Goal: Information Seeking & Learning: Check status

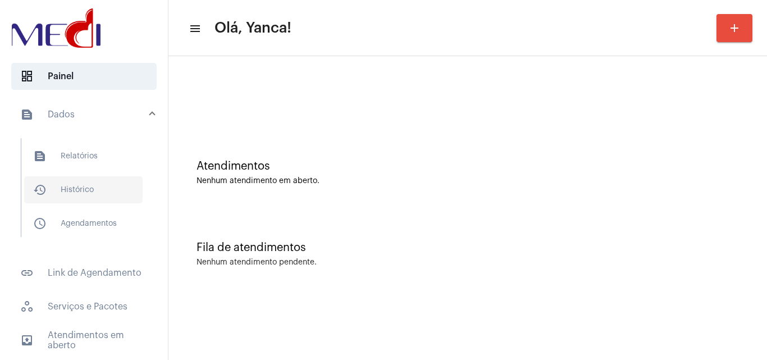
click at [94, 183] on span "history_outlined Histórico" at bounding box center [83, 189] width 118 height 27
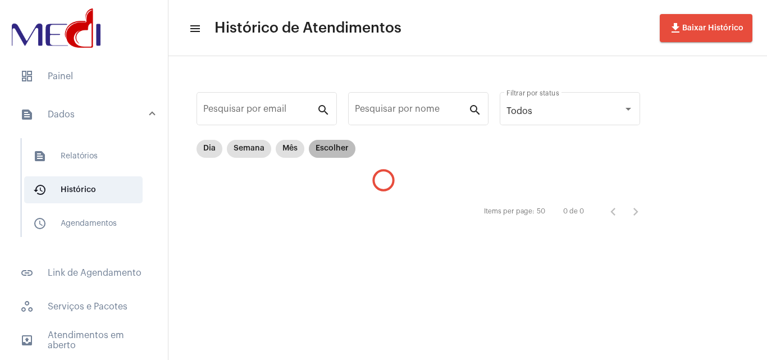
click at [332, 150] on mat-chip "Escolher" at bounding box center [332, 149] width 47 height 18
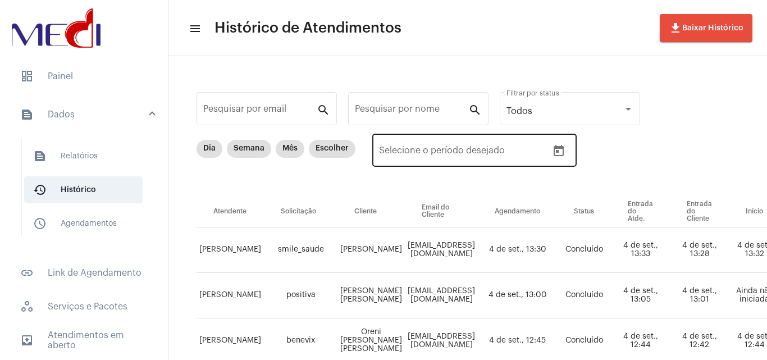
click at [559, 154] on icon "Open calendar" at bounding box center [558, 150] width 13 height 13
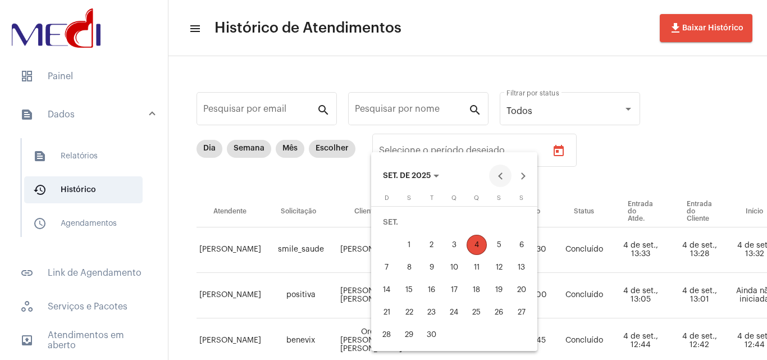
click at [500, 180] on button "Previous month" at bounding box center [500, 176] width 22 height 22
click at [501, 313] on div "29" at bounding box center [499, 312] width 20 height 20
type input "[DATE]"
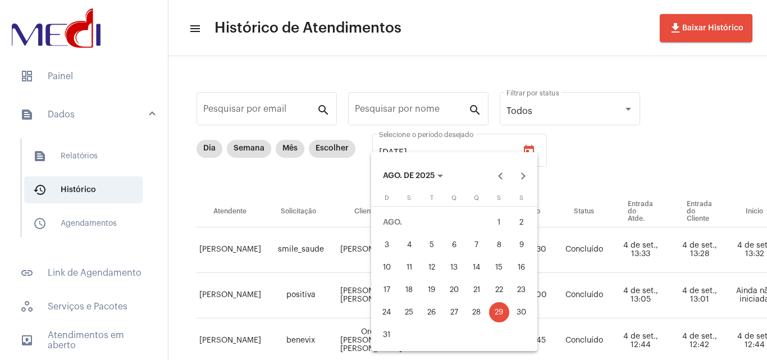
click at [501, 313] on div "29" at bounding box center [499, 312] width 20 height 20
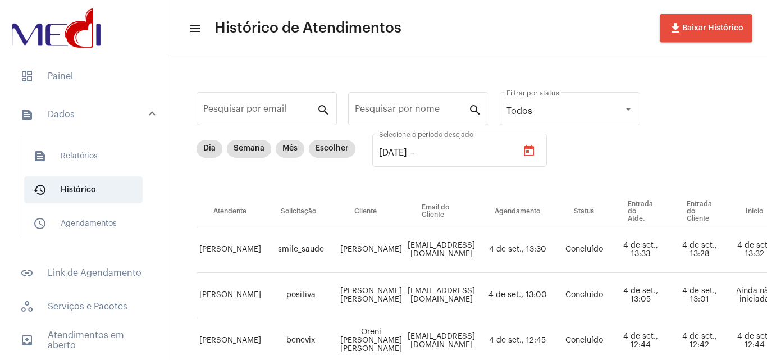
type input "[DATE]"
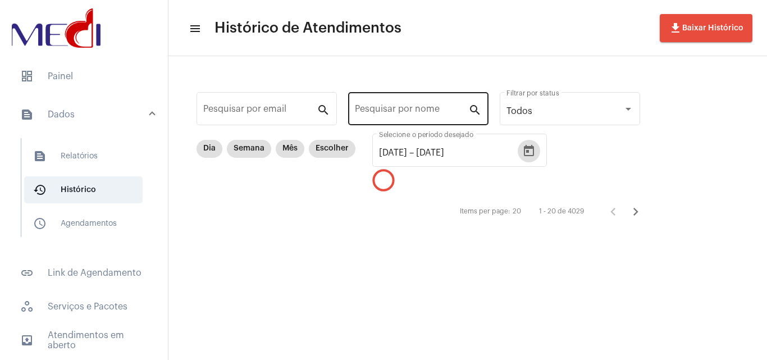
click at [408, 107] on input "Pesquisar por nome" at bounding box center [411, 111] width 113 height 10
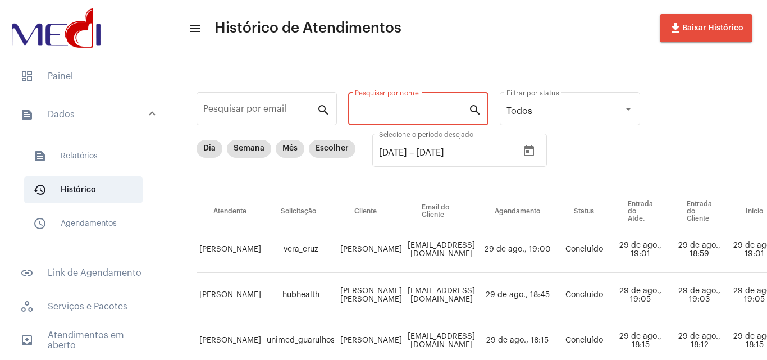
paste input "[PERSON_NAME] [PERSON_NAME]"
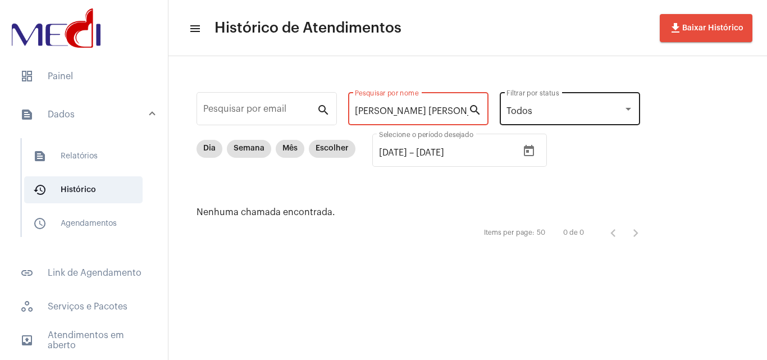
drag, startPoint x: 485, startPoint y: 120, endPoint x: 610, endPoint y: 120, distance: 125.2
click at [604, 139] on div "Pesquisar por email search [PERSON_NAME] [PERSON_NAME] Pesquisar por nome searc…" at bounding box center [424, 166] width 488 height 198
click at [405, 108] on input "LIA AD" at bounding box center [411, 111] width 113 height 10
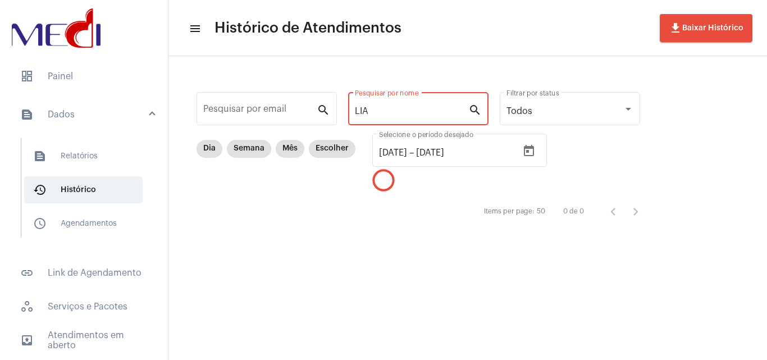
type input "LIA"
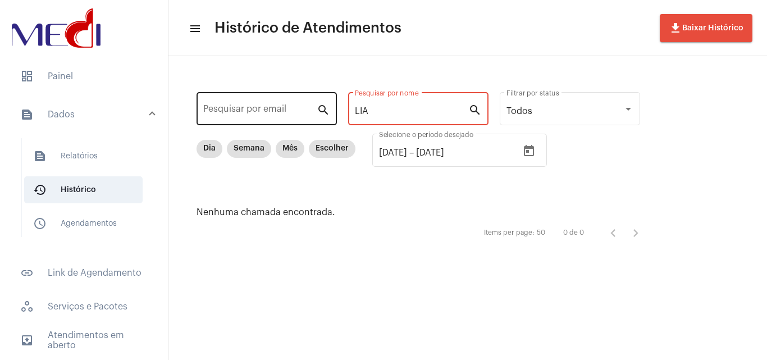
drag, startPoint x: 378, startPoint y: 112, endPoint x: 271, endPoint y: 94, distance: 108.6
click at [271, 99] on div "Pesquisar por email search LIA Pesquisar por nome search Todos Filtrar por stat…" at bounding box center [424, 166] width 488 height 198
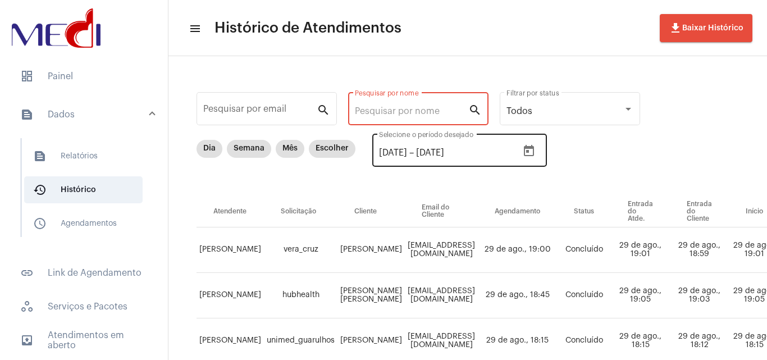
click at [534, 147] on icon "Open calendar" at bounding box center [529, 150] width 10 height 11
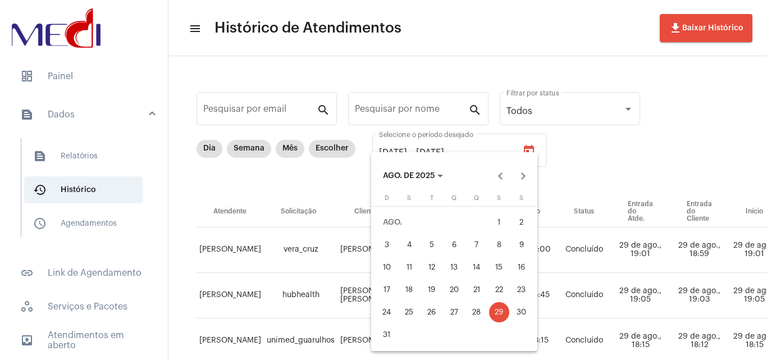
drag, startPoint x: 499, startPoint y: 225, endPoint x: 500, endPoint y: 237, distance: 12.4
click at [500, 229] on div "1" at bounding box center [499, 222] width 20 height 20
type input "[DATE]"
click at [505, 310] on div "29" at bounding box center [499, 312] width 20 height 20
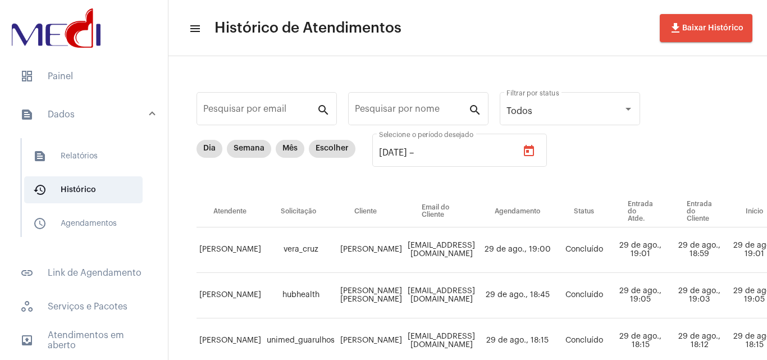
type input "[DATE]"
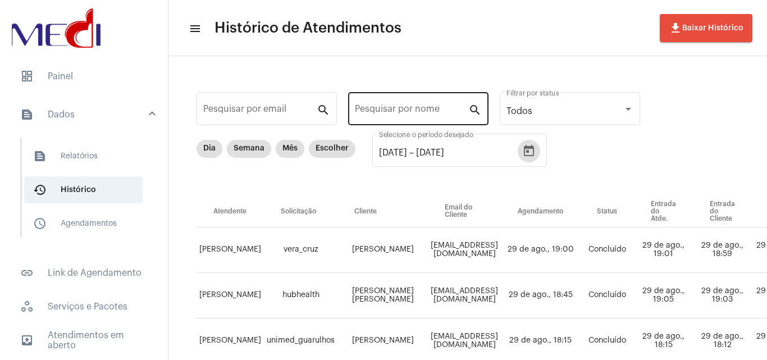
click at [394, 111] on input "Pesquisar por nome" at bounding box center [411, 111] width 113 height 10
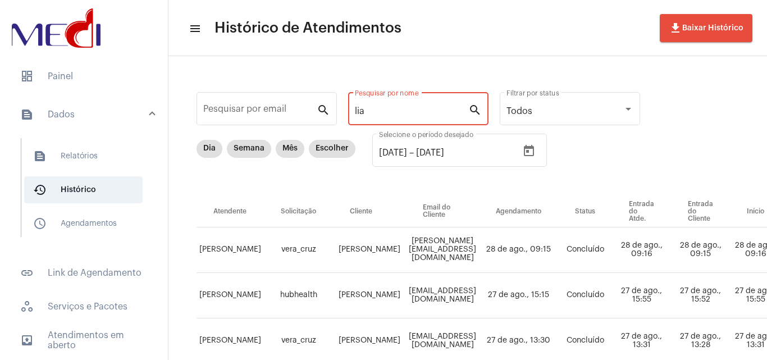
type input "lia"
drag, startPoint x: 429, startPoint y: 110, endPoint x: 242, endPoint y: 106, distance: 187.0
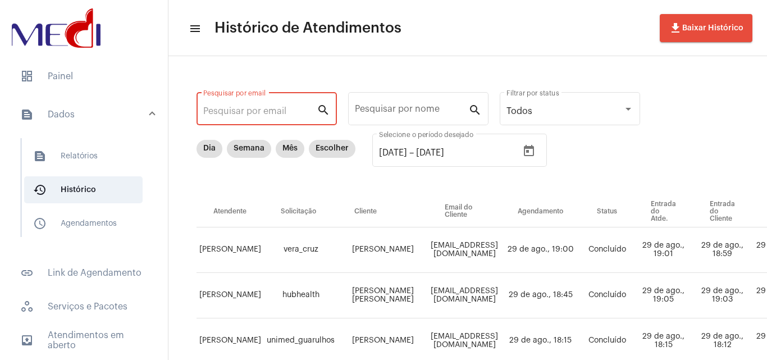
click at [264, 111] on input "Pesquisar por email" at bounding box center [259, 111] width 113 height 10
paste input "[EMAIL_ADDRESS][DOMAIN_NAME]"
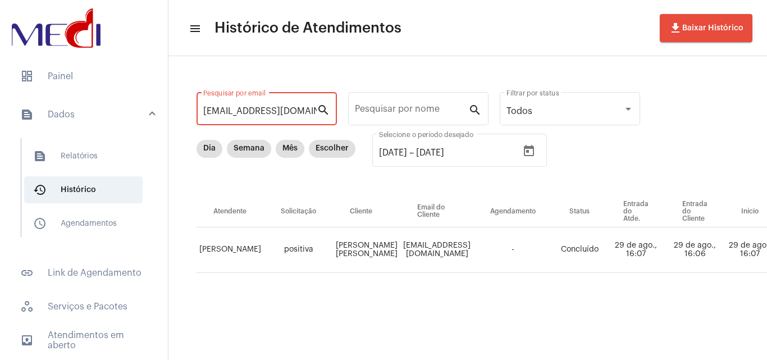
type input "[EMAIL_ADDRESS][DOMAIN_NAME]"
drag, startPoint x: 499, startPoint y: 349, endPoint x: 667, endPoint y: 337, distance: 168.3
click at [667, 337] on mat-sidenav-content "menu Histórico de Atendimentos file_download Baixar Histórico [EMAIL_ADDRESS][D…" at bounding box center [467, 180] width 599 height 360
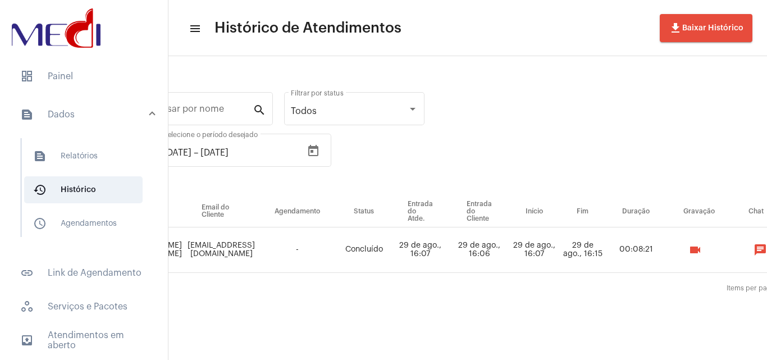
scroll to position [0, 224]
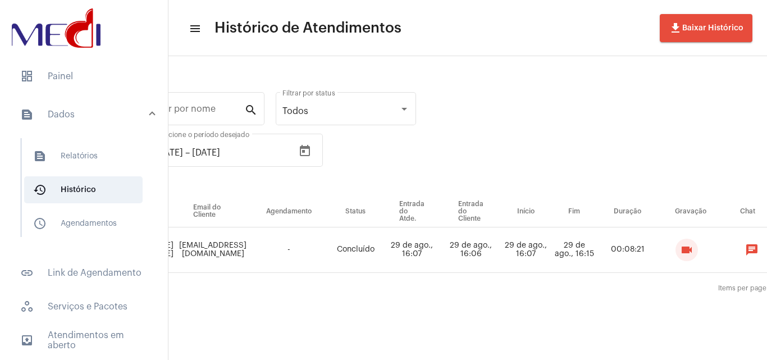
click at [680, 252] on mat-icon "videocam" at bounding box center [686, 249] width 13 height 13
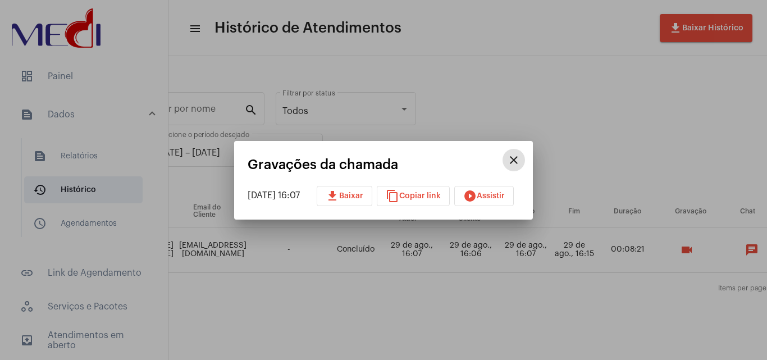
click at [477, 195] on mat-icon "play_circle_filled" at bounding box center [469, 195] width 13 height 13
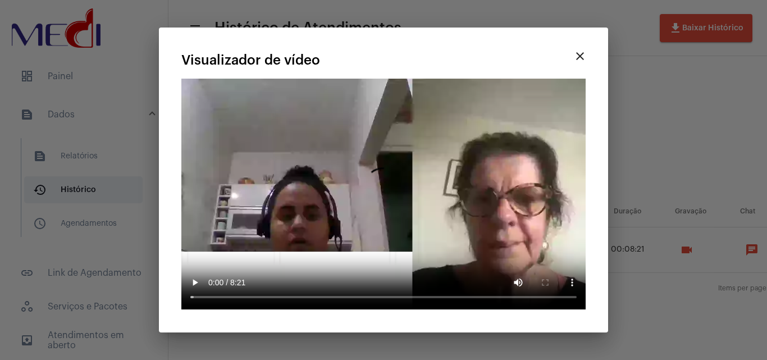
click at [205, 268] on video "Seu navegador não suporta a reprodução deste vídeo." at bounding box center [383, 194] width 404 height 231
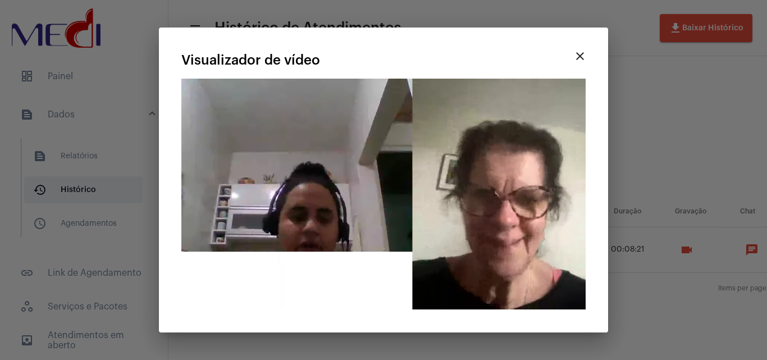
click at [583, 56] on mat-icon "close" at bounding box center [579, 55] width 13 height 13
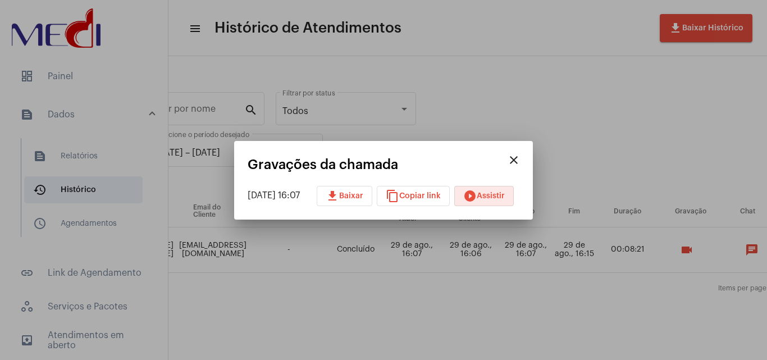
click at [520, 158] on mat-icon "close" at bounding box center [513, 159] width 13 height 13
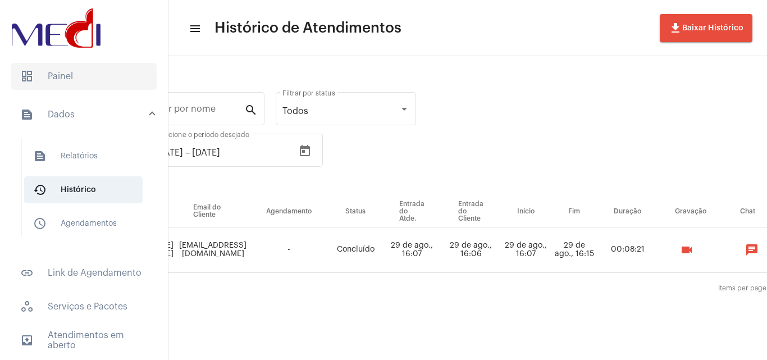
click at [48, 67] on span "dashboard Painel" at bounding box center [83, 76] width 145 height 27
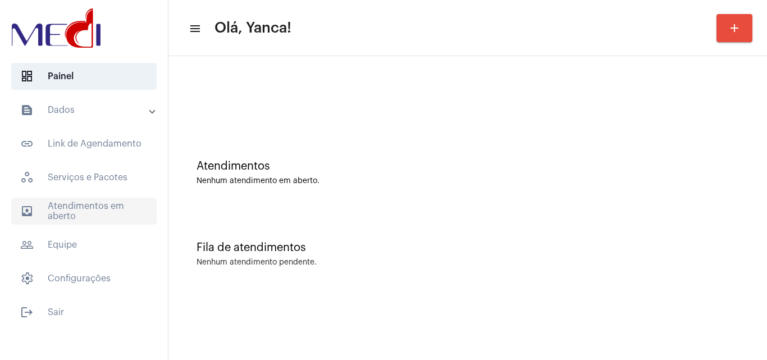
click at [81, 214] on span "outbox_outline Atendimentos em aberto" at bounding box center [83, 211] width 145 height 27
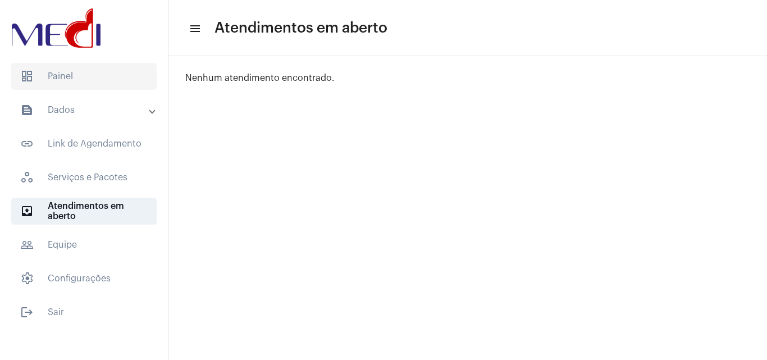
click at [84, 83] on span "dashboard Painel" at bounding box center [83, 76] width 145 height 27
